Goal: Transaction & Acquisition: Subscribe to service/newsletter

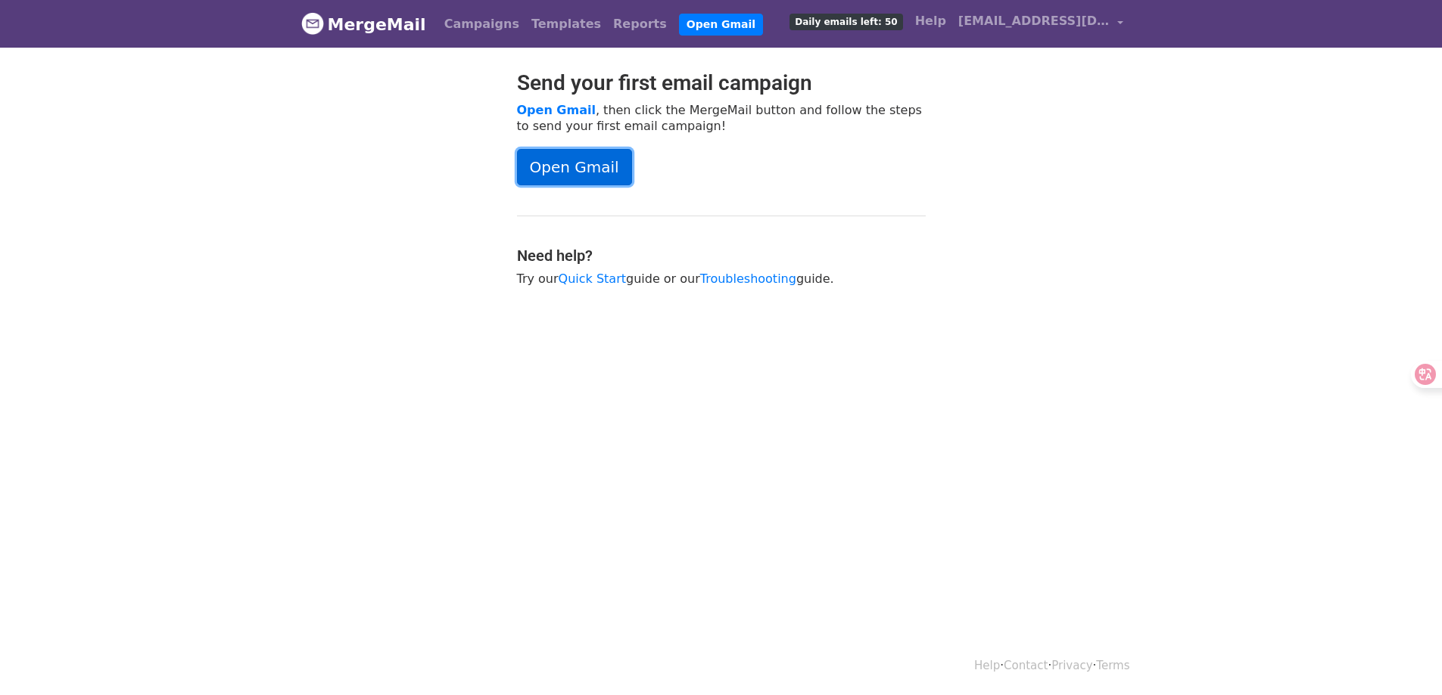
click at [589, 171] on link "Open Gmail" at bounding box center [574, 167] width 115 height 36
click at [848, 21] on span "Daily emails left: 50" at bounding box center [845, 22] width 113 height 17
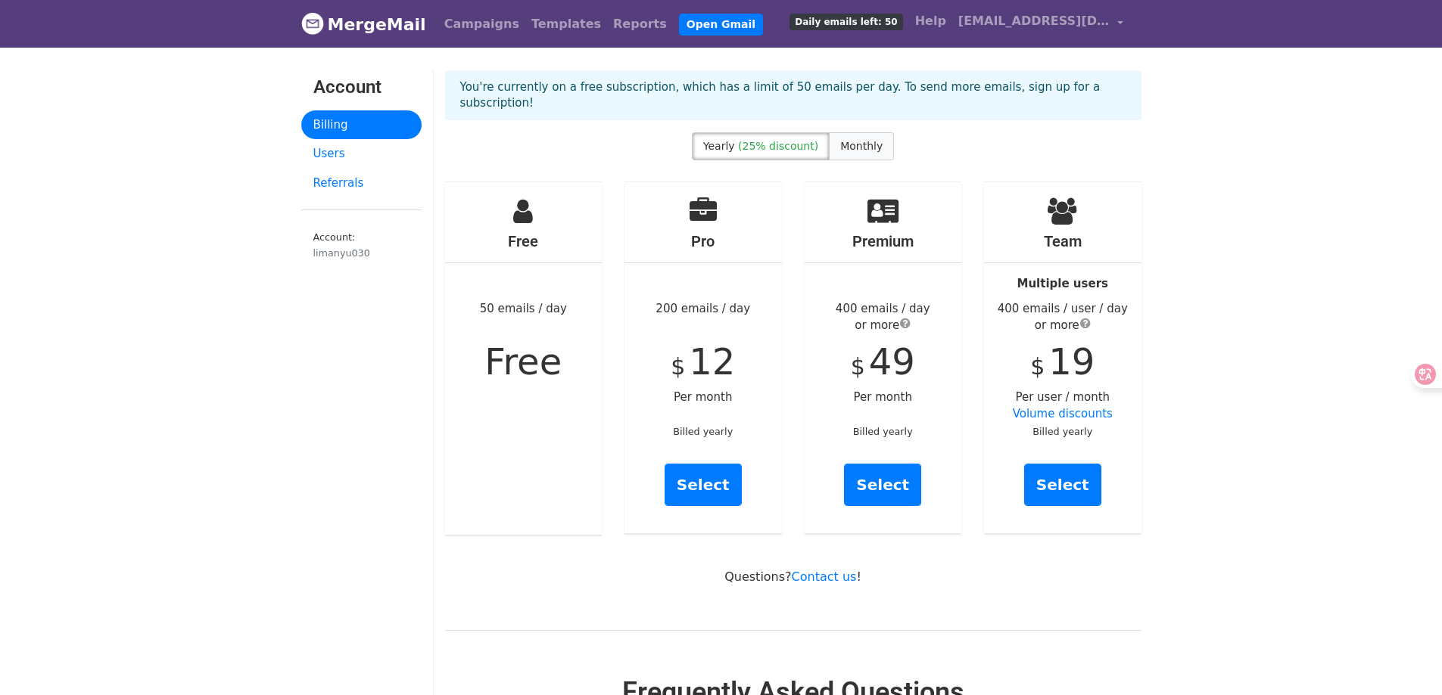
click at [854, 146] on span "Monthly" at bounding box center [861, 146] width 42 height 12
click at [795, 143] on span "(25% discount)" at bounding box center [778, 146] width 80 height 12
click at [861, 146] on span "Monthly" at bounding box center [861, 146] width 42 height 12
click at [327, 144] on link "Users" at bounding box center [361, 154] width 120 height 30
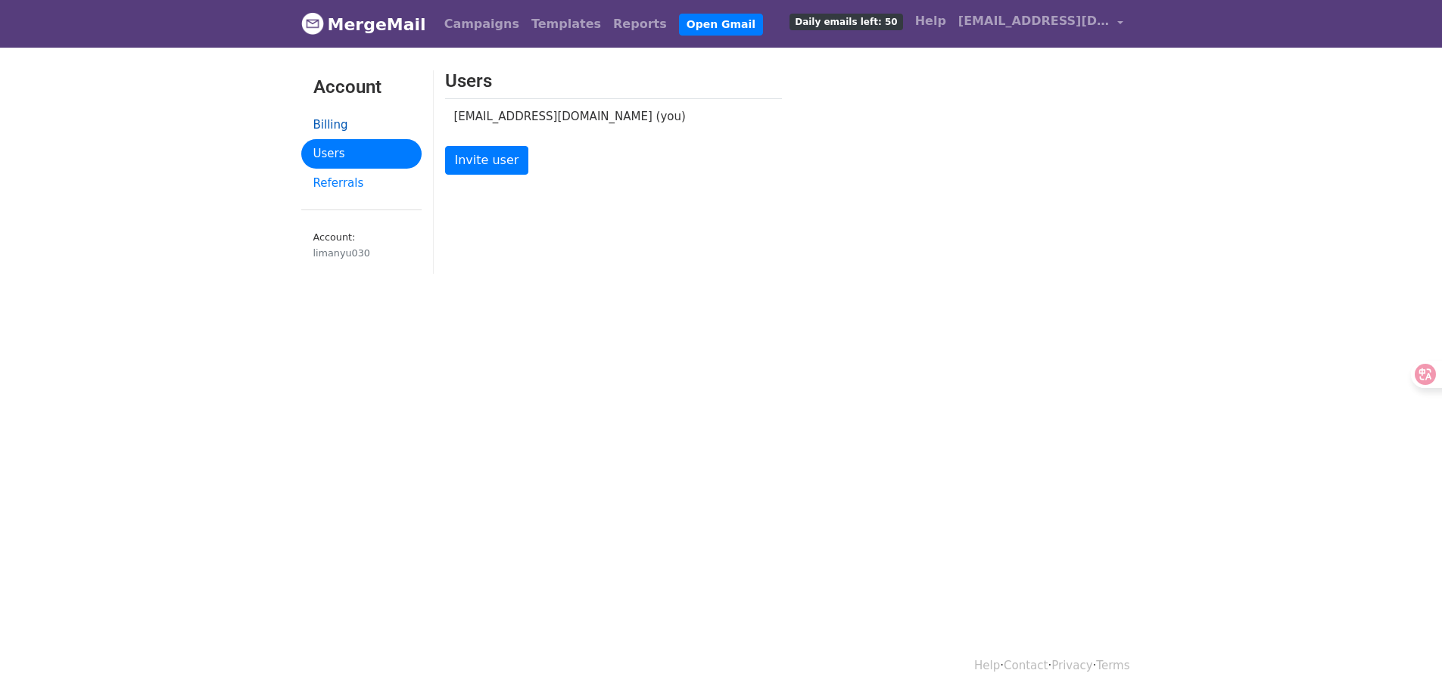
click at [350, 120] on link "Billing" at bounding box center [361, 125] width 120 height 30
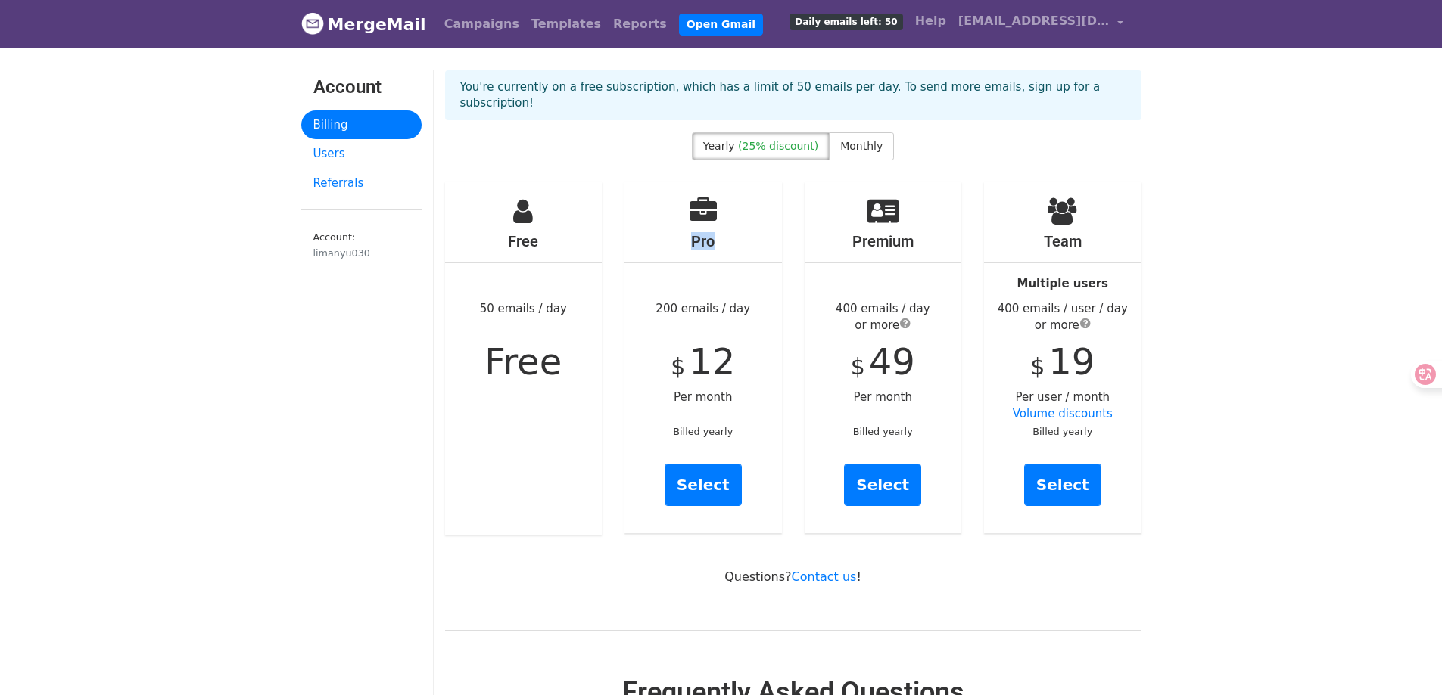
drag, startPoint x: 699, startPoint y: 244, endPoint x: 753, endPoint y: 246, distance: 54.5
click at [742, 246] on h4 "Pro" at bounding box center [702, 241] width 157 height 18
click at [798, 232] on div "Premium 400 emails / day or more $ 49 Per month Billed yearly Select" at bounding box center [883, 358] width 180 height 353
click at [907, 322] on span "submit" at bounding box center [905, 323] width 11 height 12
click at [988, 338] on div "Team Multiple users 400 emails / user / day or more $ 19 Per user / month Volum…" at bounding box center [1062, 358] width 180 height 353
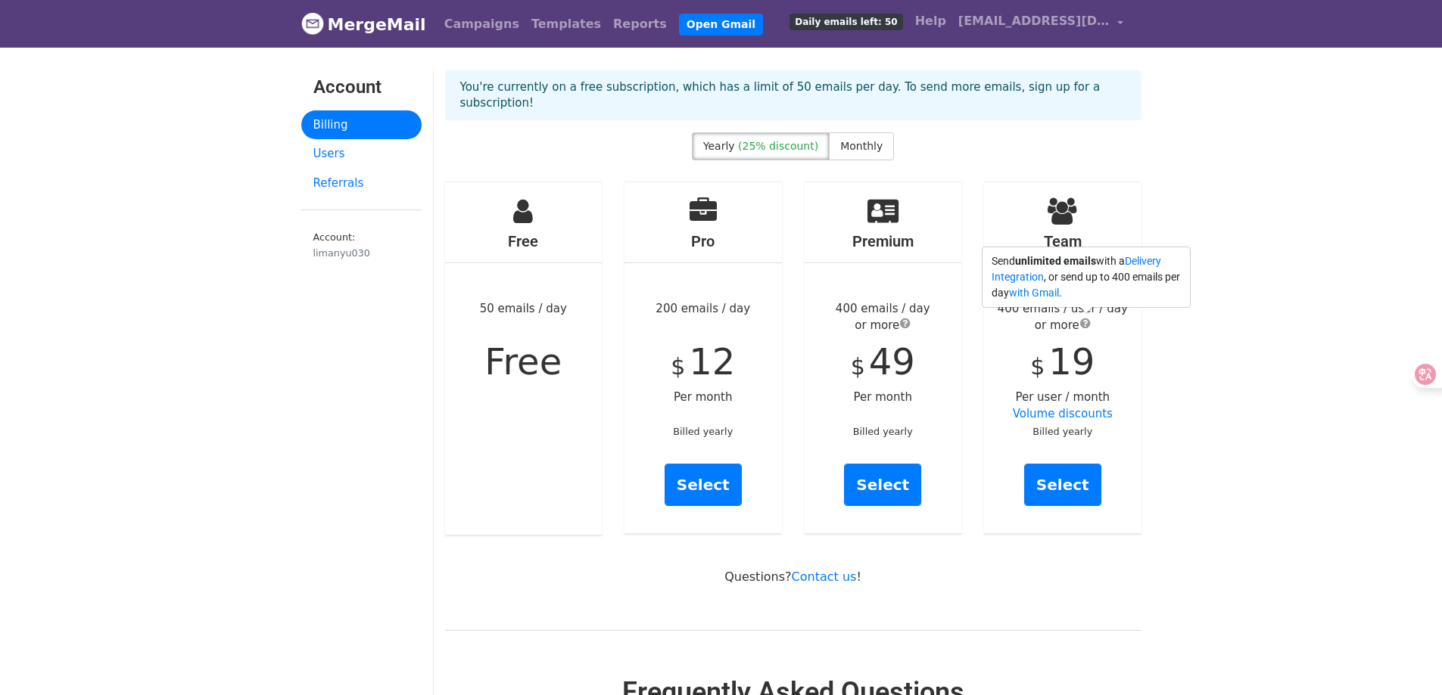
click at [1088, 322] on span "submit" at bounding box center [1085, 323] width 11 height 12
drag, startPoint x: 658, startPoint y: 306, endPoint x: 782, endPoint y: 309, distance: 123.4
click at [782, 309] on div "Pro 200 emails / day $ 12 Per month Billed yearly Select" at bounding box center [703, 358] width 180 height 353
drag, startPoint x: 743, startPoint y: 310, endPoint x: 695, endPoint y: 305, distance: 48.0
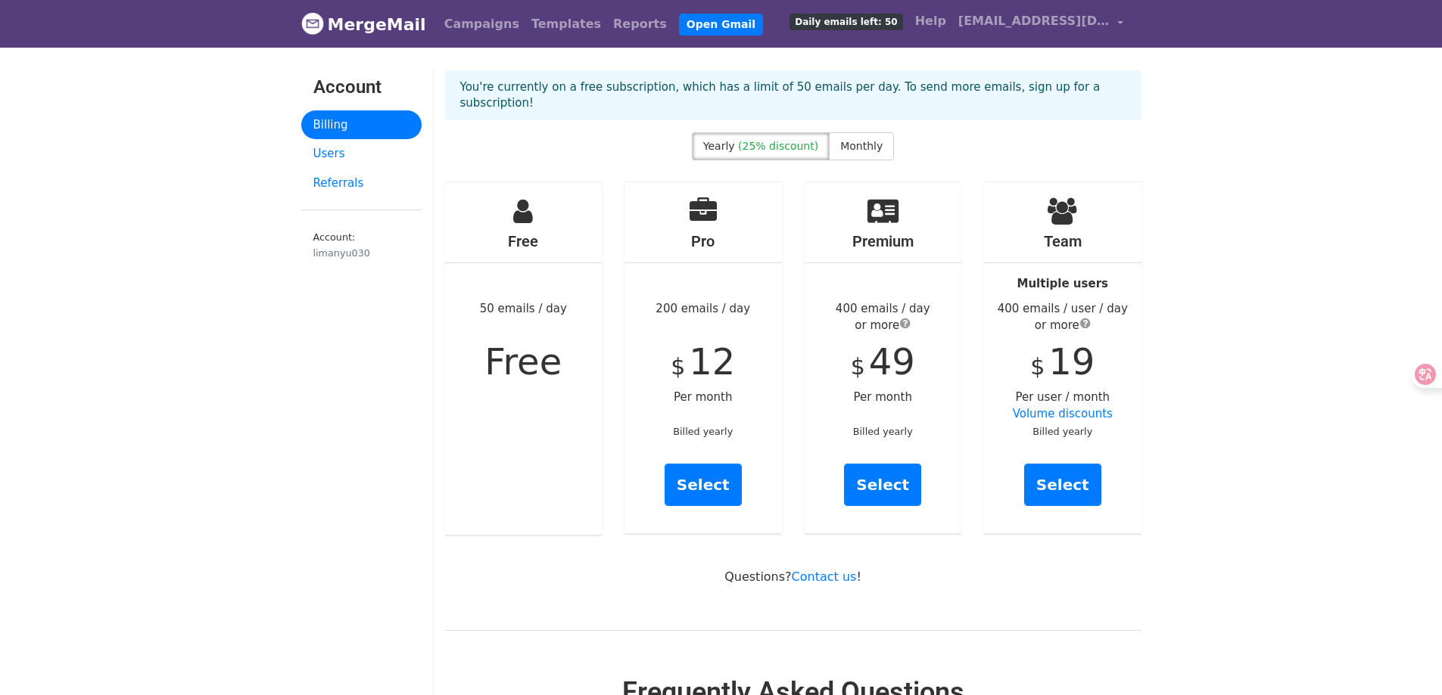
click at [695, 305] on div "Pro 200 emails / day $ 12 Per month Billed yearly Select" at bounding box center [702, 357] width 157 height 351
click at [860, 151] on span "Monthly" at bounding box center [861, 146] width 42 height 12
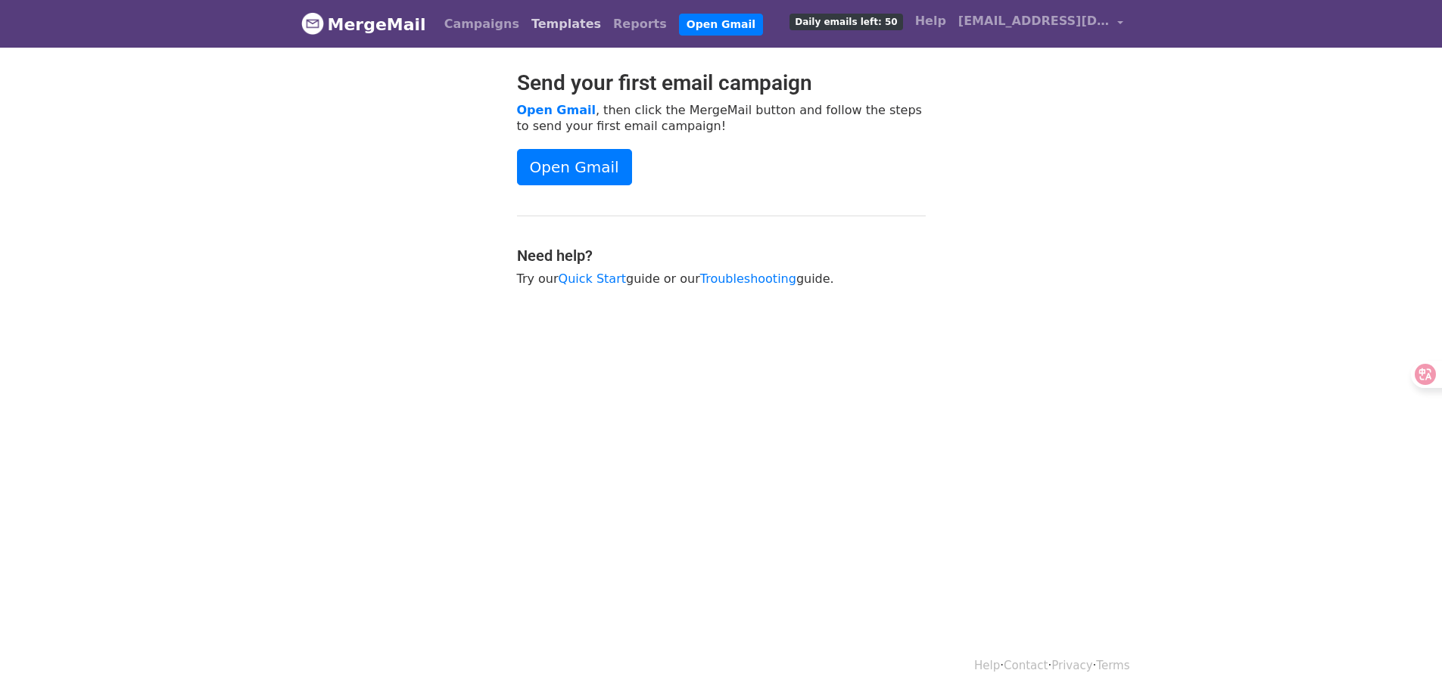
click at [529, 21] on link "Templates" at bounding box center [566, 24] width 82 height 30
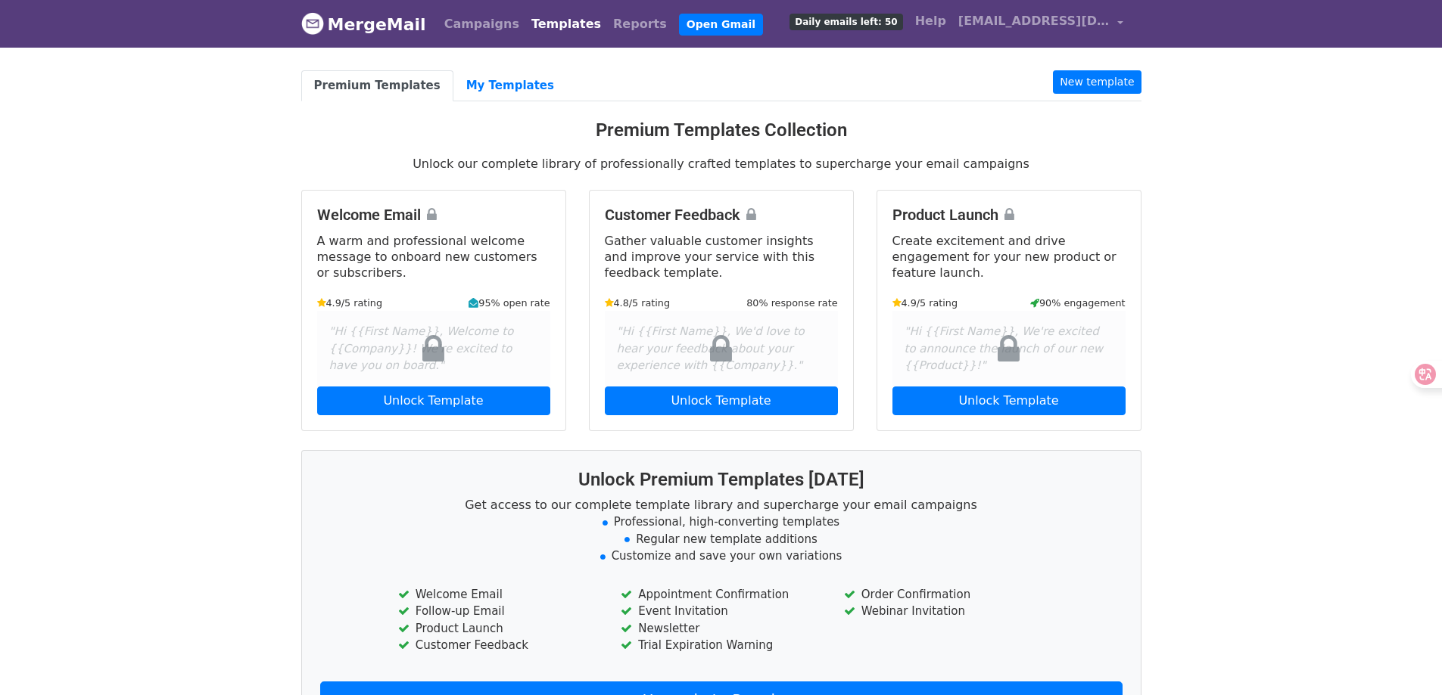
scroll to position [194, 0]
